Goal: Transaction & Acquisition: Purchase product/service

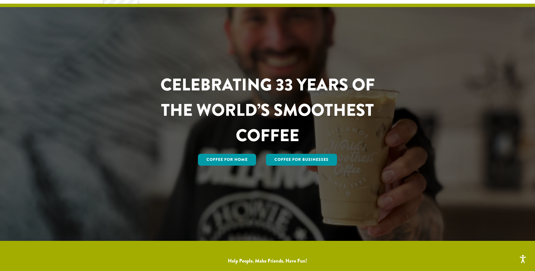
scroll to position [141, 0]
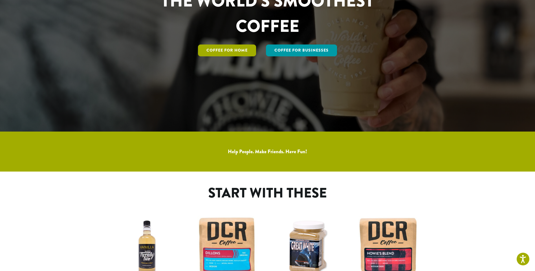
click at [231, 48] on link "Coffee for Home" at bounding box center [227, 51] width 58 height 12
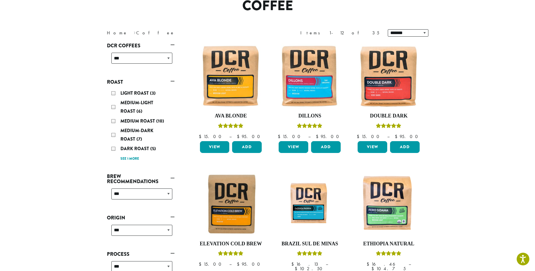
scroll to position [56, 0]
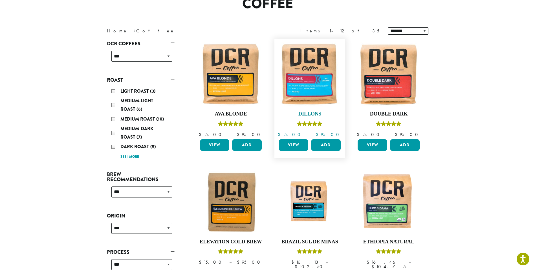
click at [313, 85] on img at bounding box center [309, 74] width 65 height 65
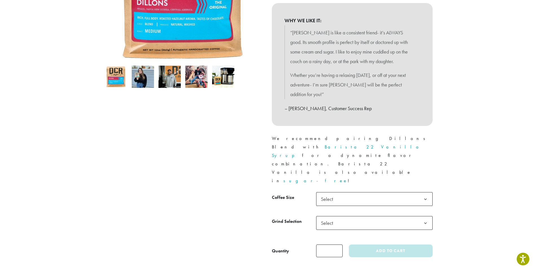
click at [389, 192] on span "Select" at bounding box center [374, 199] width 117 height 14
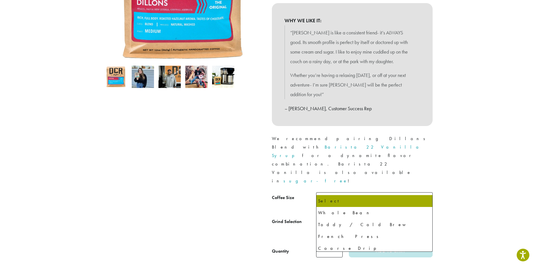
click at [369, 216] on span "Select" at bounding box center [374, 223] width 117 height 14
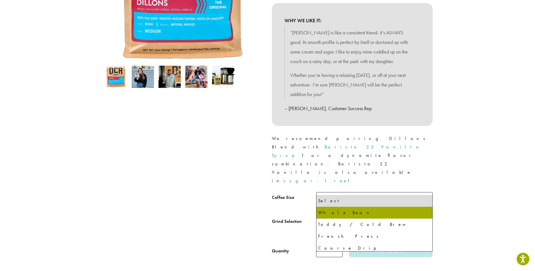
select select "**********"
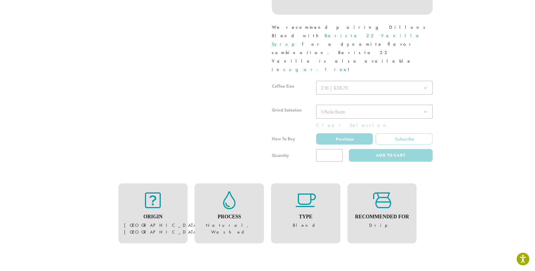
scroll to position [254, 0]
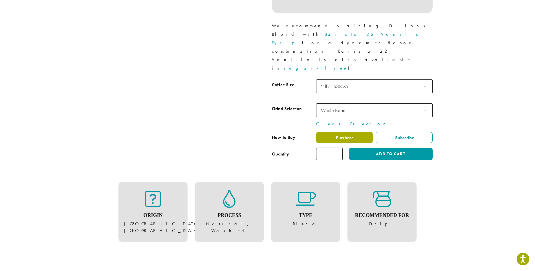
click at [341, 135] on span "Purchase" at bounding box center [344, 138] width 19 height 6
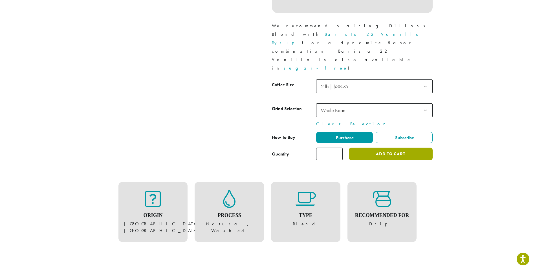
click at [379, 148] on button "Add to cart" at bounding box center [391, 154] width 84 height 13
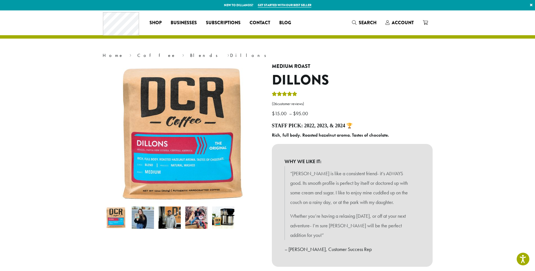
scroll to position [339, 0]
